Goal: Ask a question

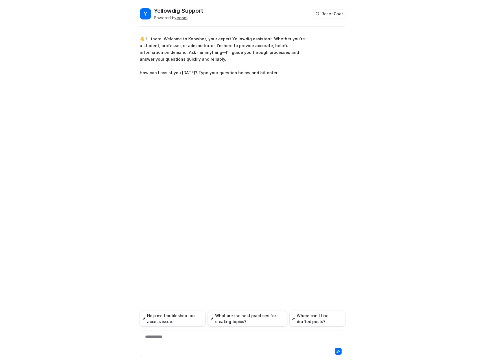
click at [180, 337] on div "**********" at bounding box center [242, 340] width 203 height 13
click at [178, 336] on div "**********" at bounding box center [242, 338] width 203 height 13
